Goal: Find contact information: Find contact information

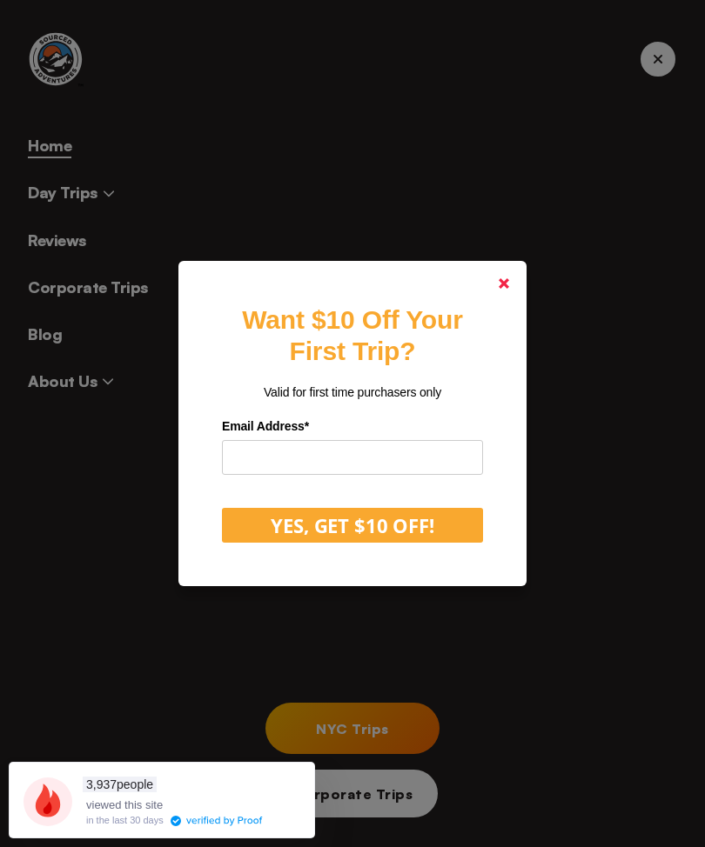
click at [487, 304] on link at bounding box center [504, 284] width 42 height 42
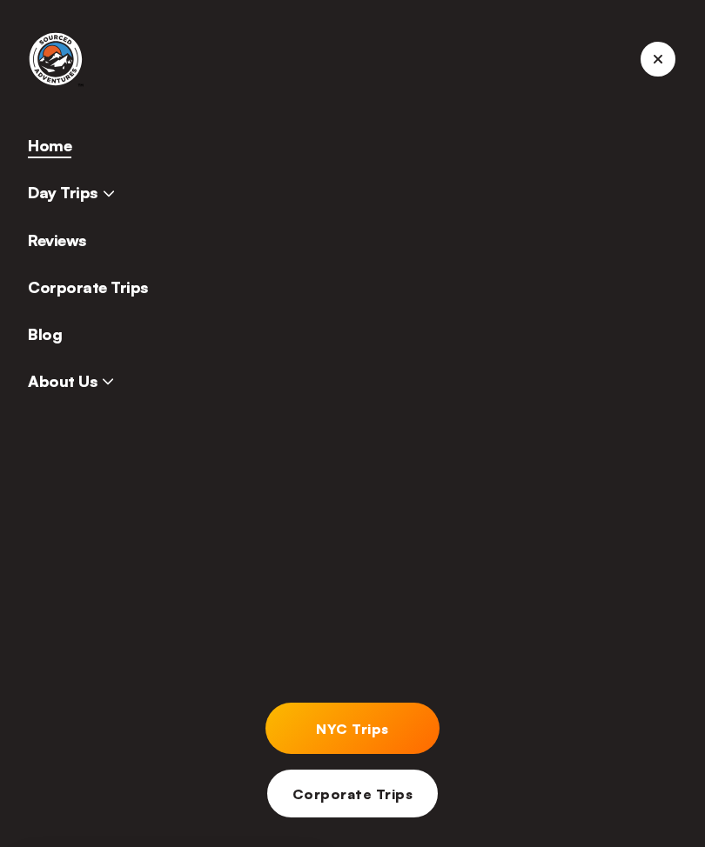
click at [101, 407] on nav "Home Day Trips Reviews Corporate Trips Blog About Us NYC Trips Corporate Trips" at bounding box center [352, 423] width 705 height 847
click at [98, 388] on span "About Us" at bounding box center [71, 380] width 86 height 19
click at [112, 442] on link "Who We Are" at bounding box center [88, 434] width 92 height 19
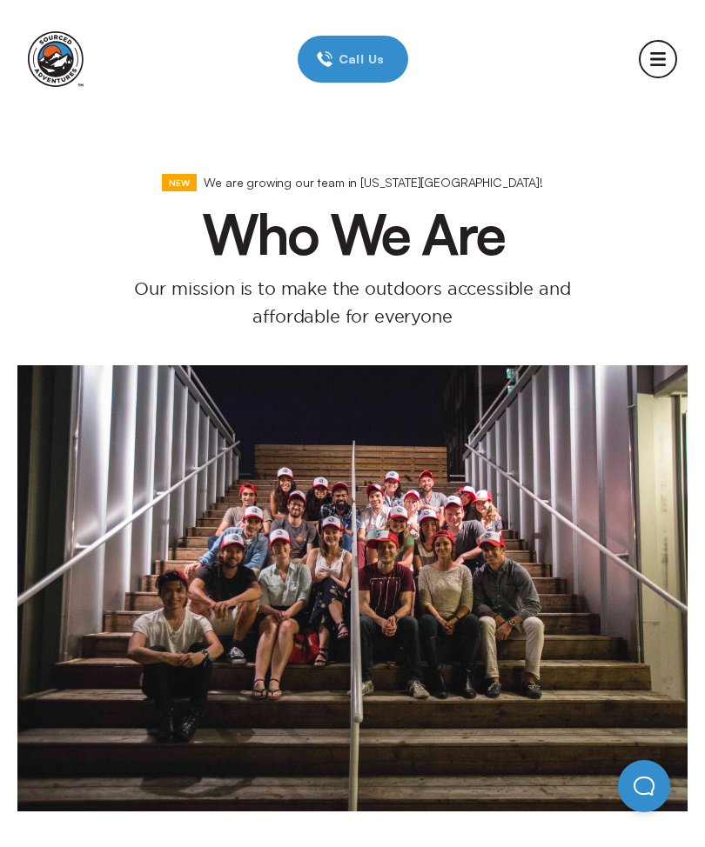
click at [57, 74] on img at bounding box center [56, 59] width 56 height 56
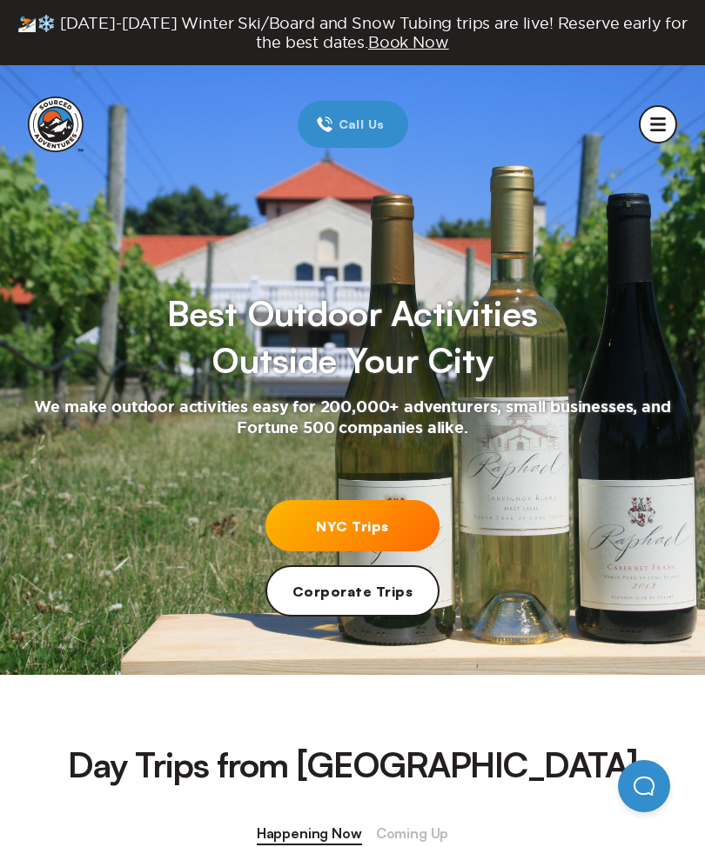
click at [650, 134] on circle "mobile menu" at bounding box center [657, 124] width 37 height 37
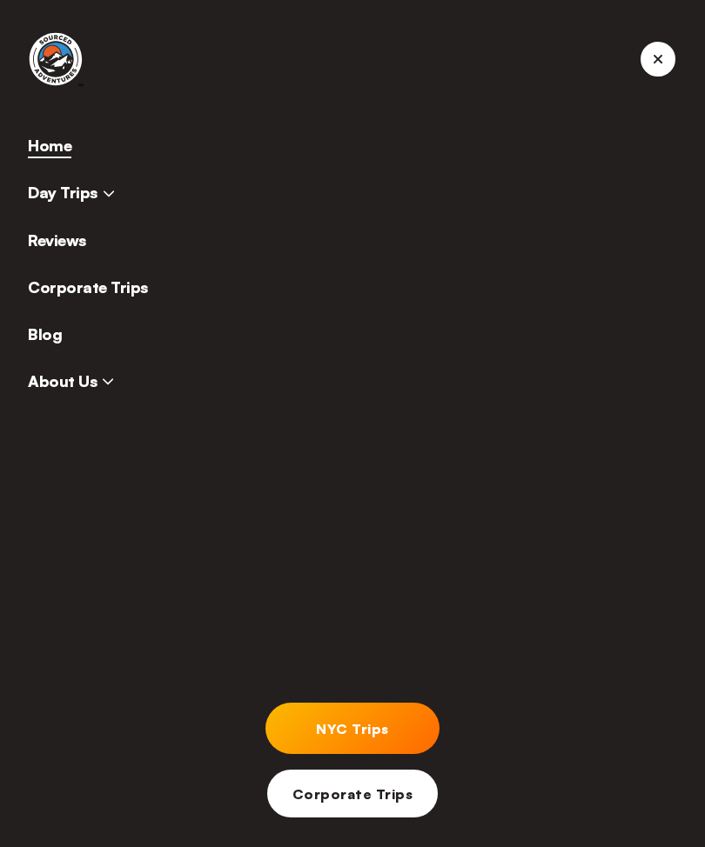
click at [79, 390] on span "About Us" at bounding box center [71, 380] width 86 height 19
click at [107, 490] on link "Contact Us" at bounding box center [84, 481] width 84 height 19
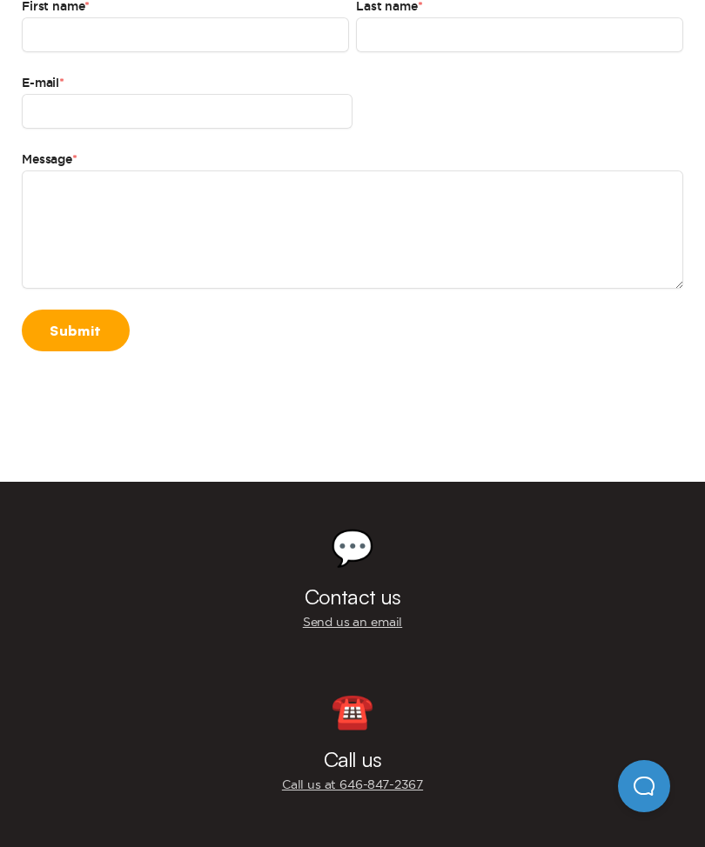
scroll to position [464, 0]
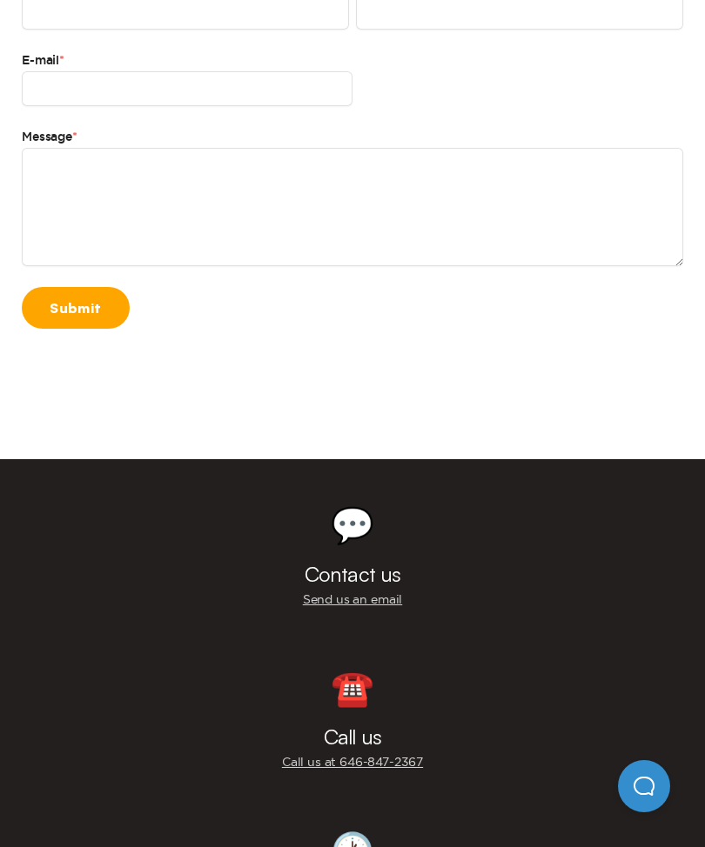
scroll to position [482, 0]
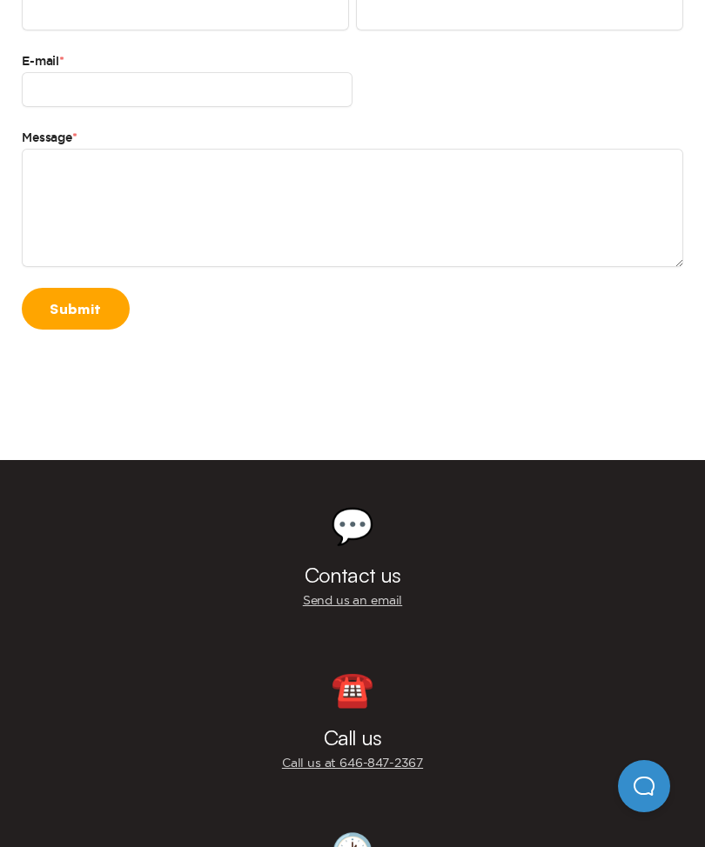
click at [391, 603] on link "Send us an email" at bounding box center [352, 600] width 99 height 17
